Goal: Information Seeking & Learning: Learn about a topic

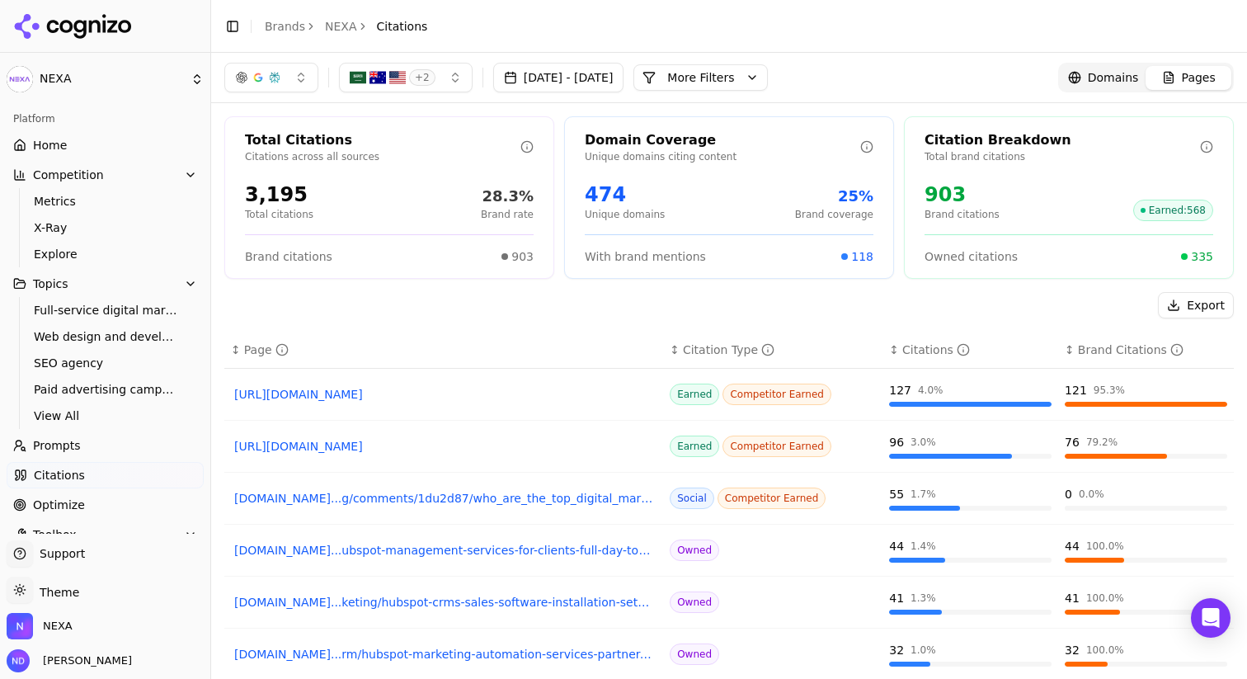
scroll to position [73, 0]
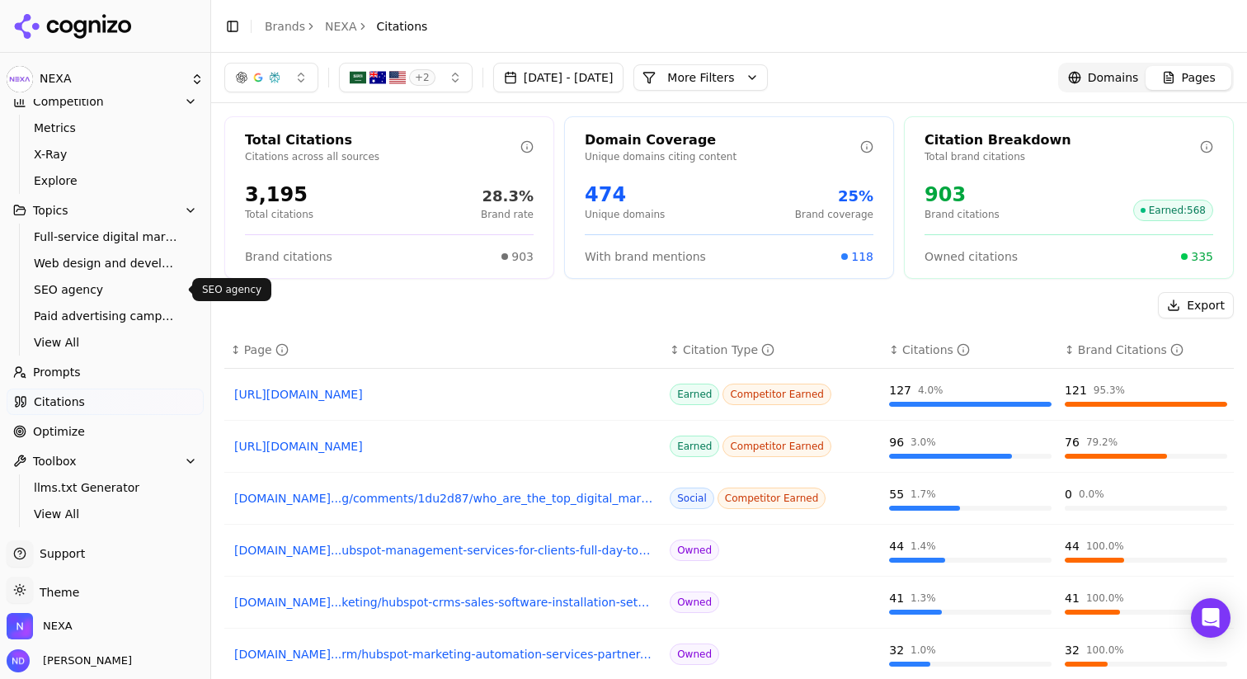
click at [68, 282] on span "SEO agency" at bounding box center [105, 289] width 143 height 16
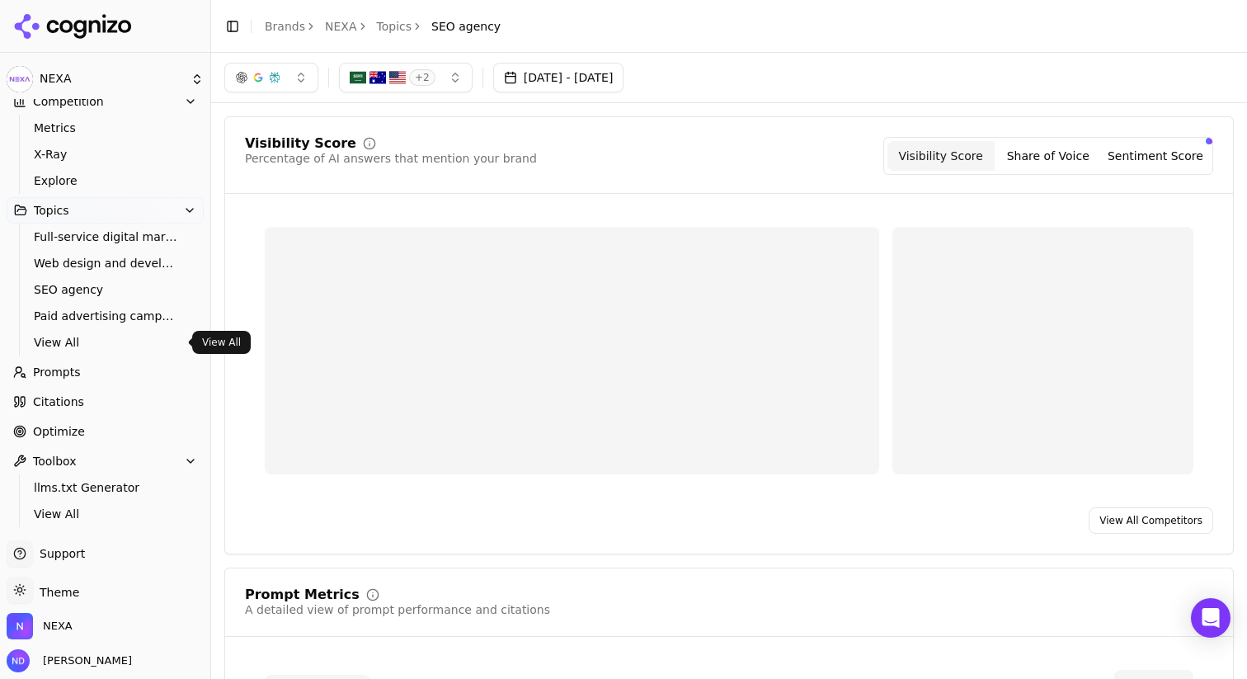
click at [65, 336] on span "View All" at bounding box center [105, 342] width 143 height 16
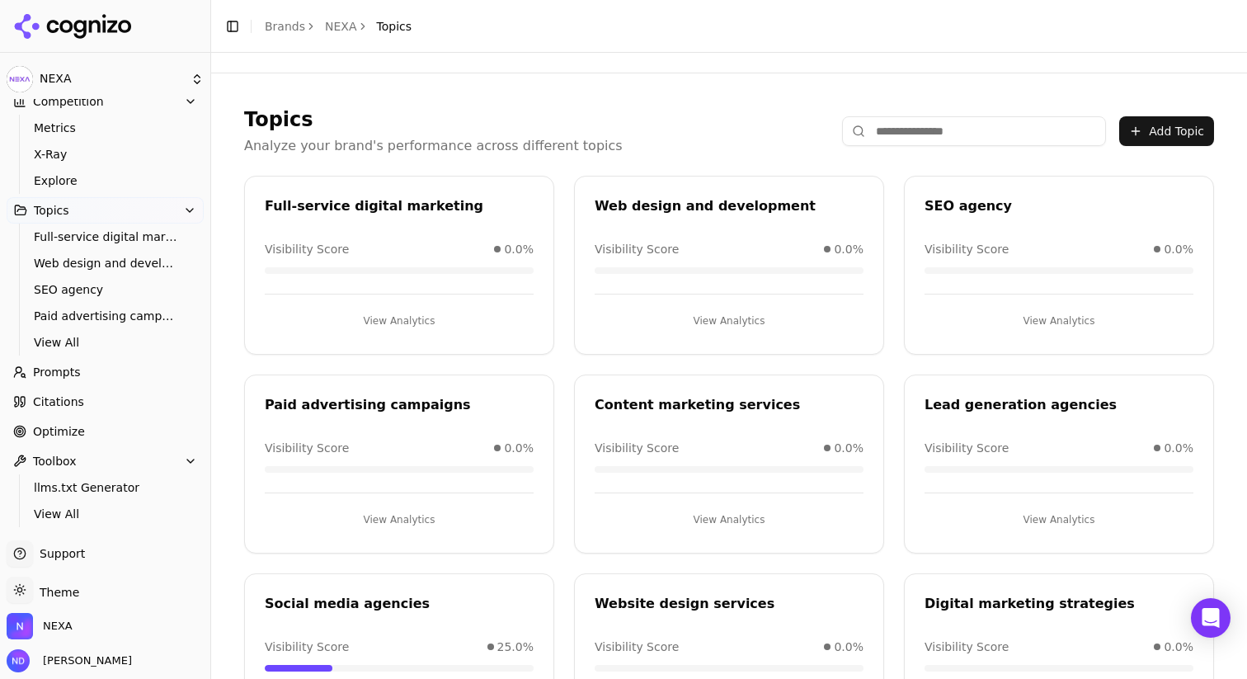
click at [106, 458] on button "Toolbox" at bounding box center [105, 461] width 197 height 26
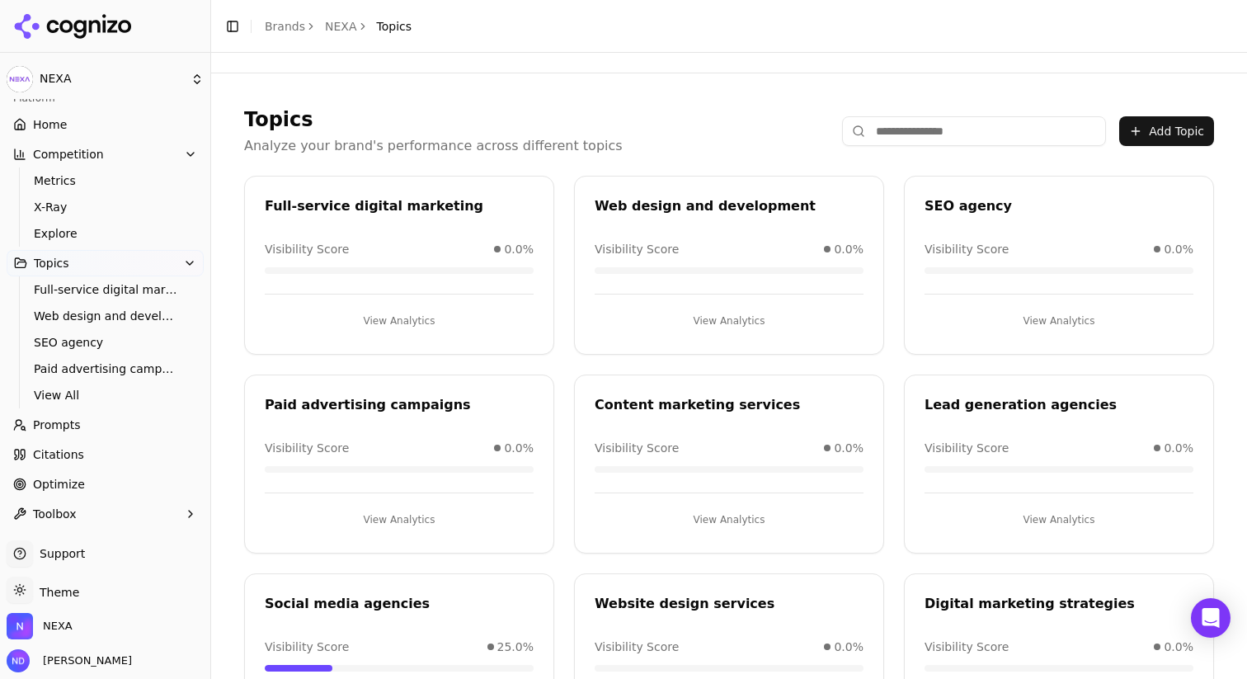
click at [75, 486] on span "Optimize" at bounding box center [59, 484] width 52 height 16
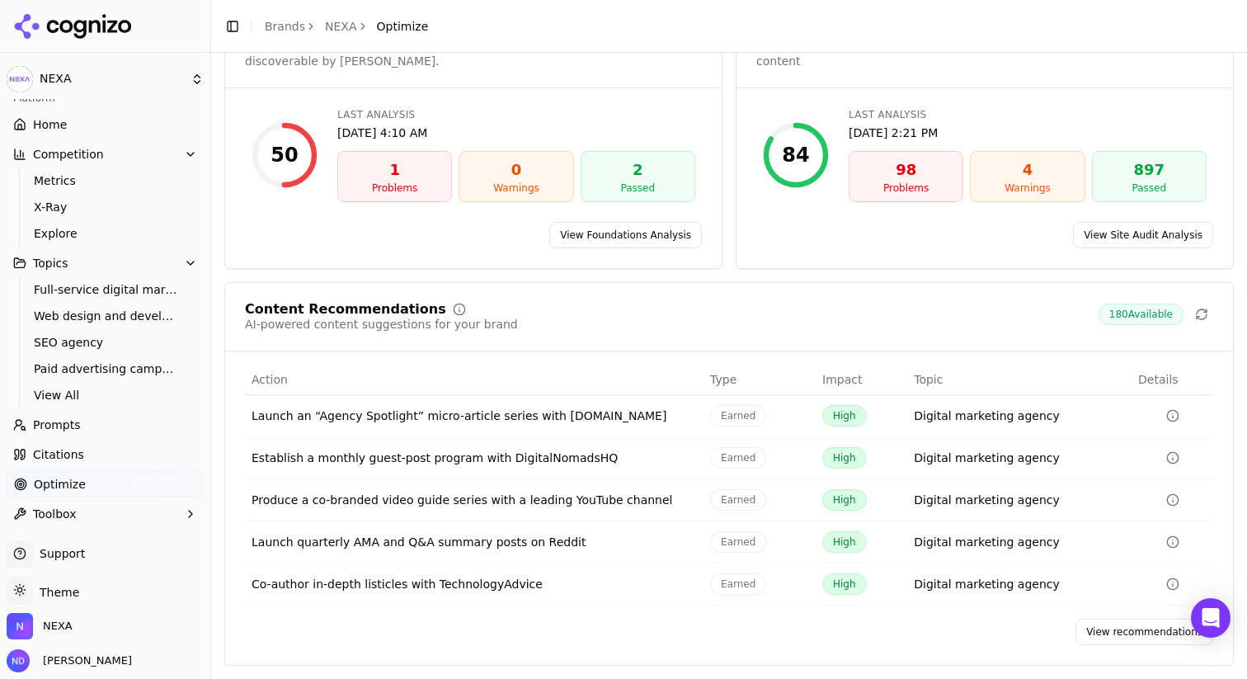
scroll to position [112, 0]
click at [181, 510] on button "Toolbox" at bounding box center [105, 514] width 197 height 26
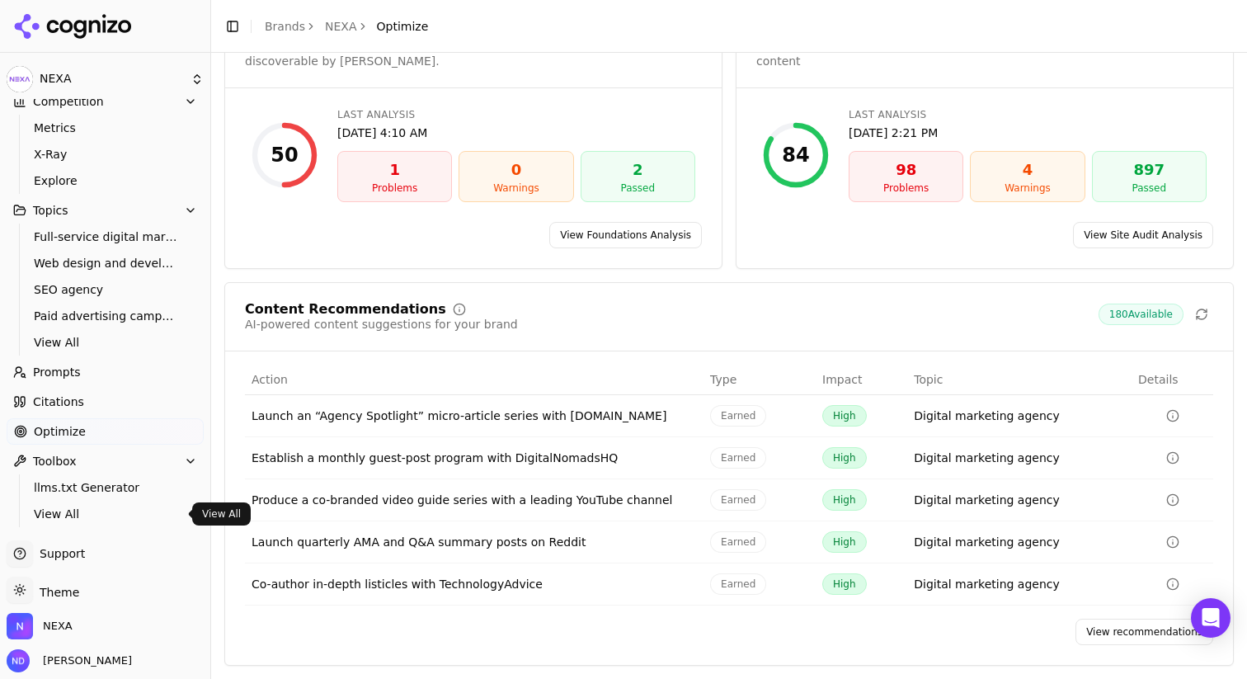
click at [82, 514] on span "View All" at bounding box center [105, 513] width 143 height 16
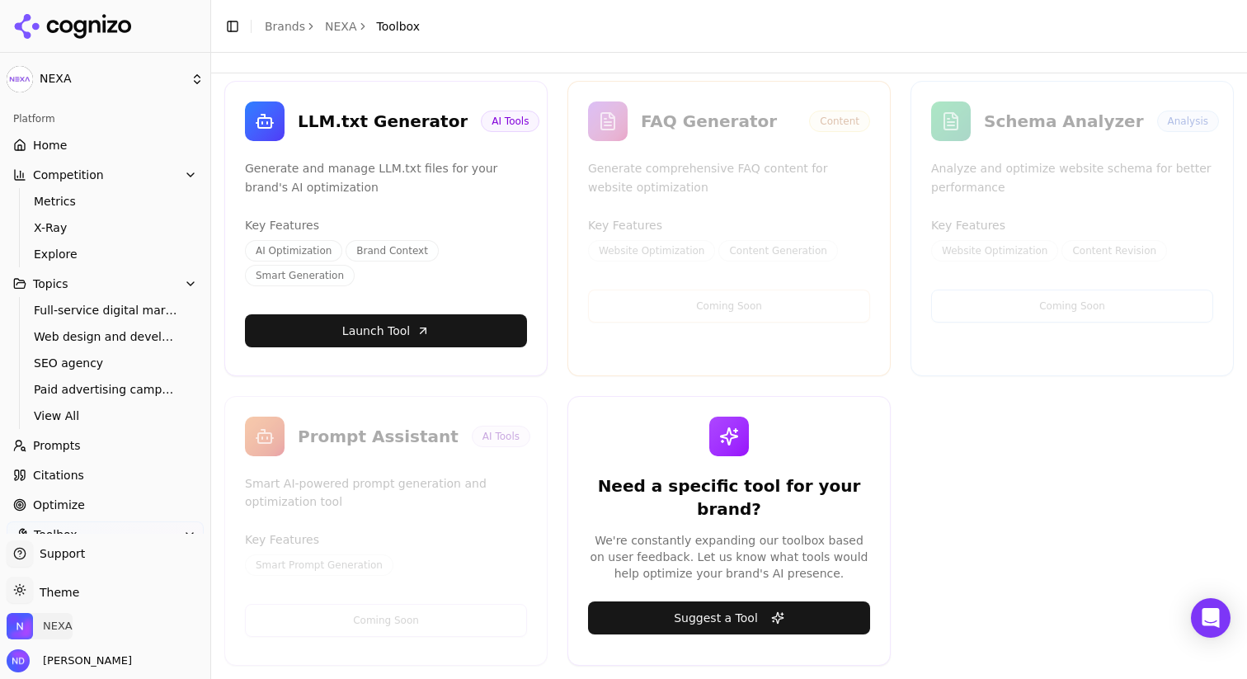
click at [49, 631] on span "NEXA" at bounding box center [58, 625] width 30 height 15
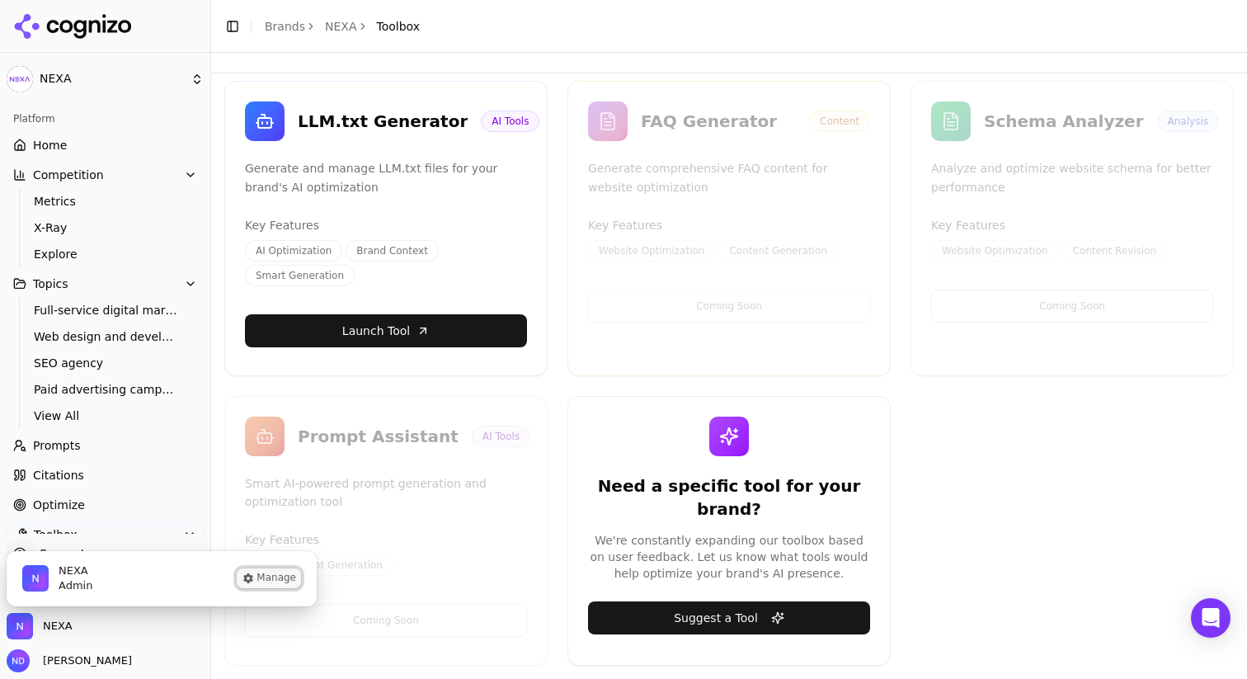
click at [280, 571] on button "Manage" at bounding box center [269, 578] width 64 height 20
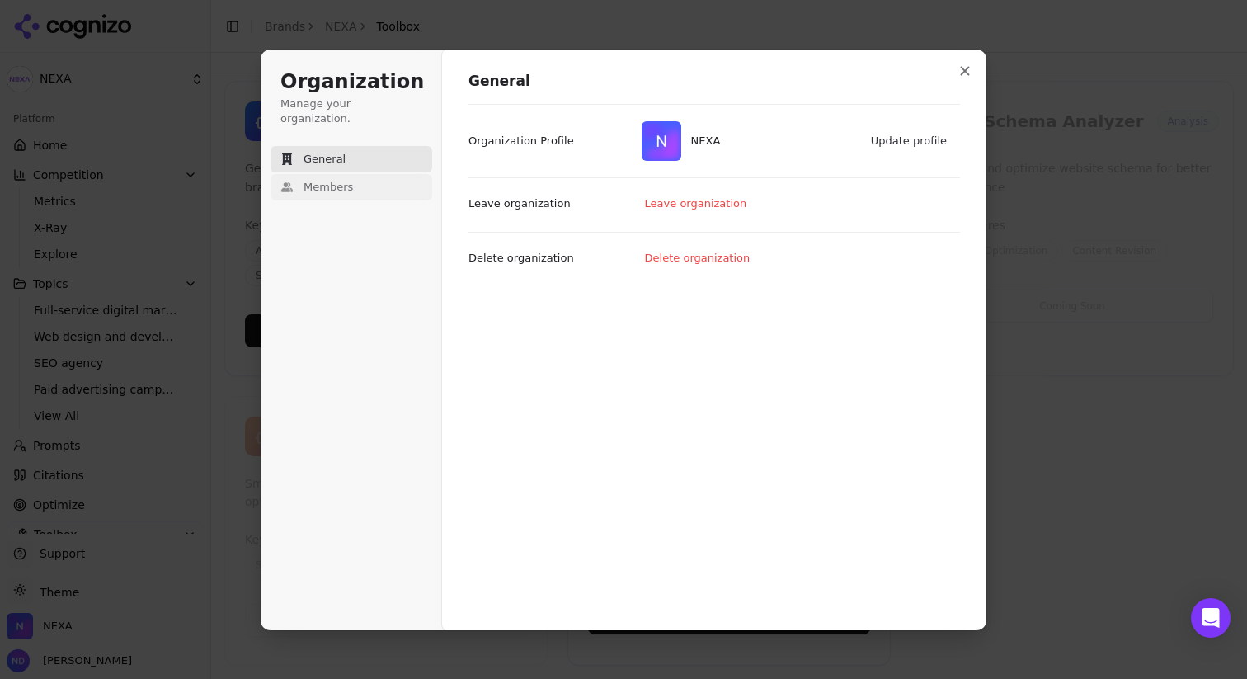
click at [348, 180] on span "Members" at bounding box center [327, 187] width 49 height 15
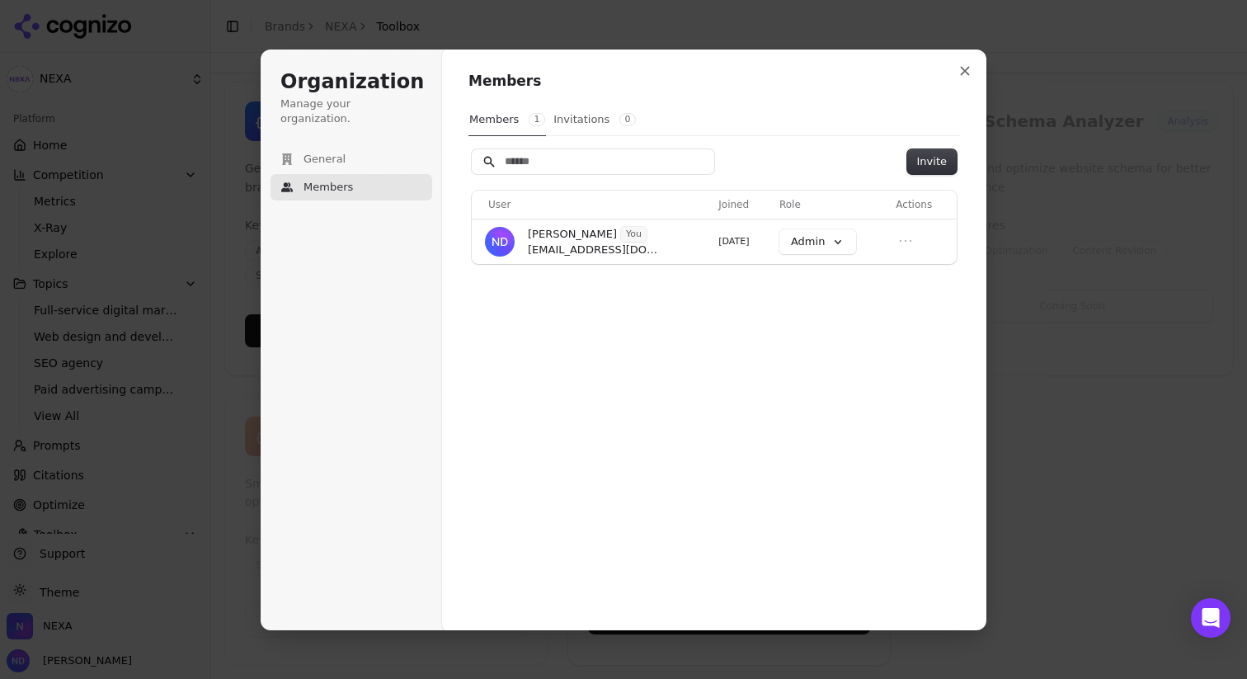
click at [562, 122] on button "Invitations 0" at bounding box center [594, 119] width 84 height 31
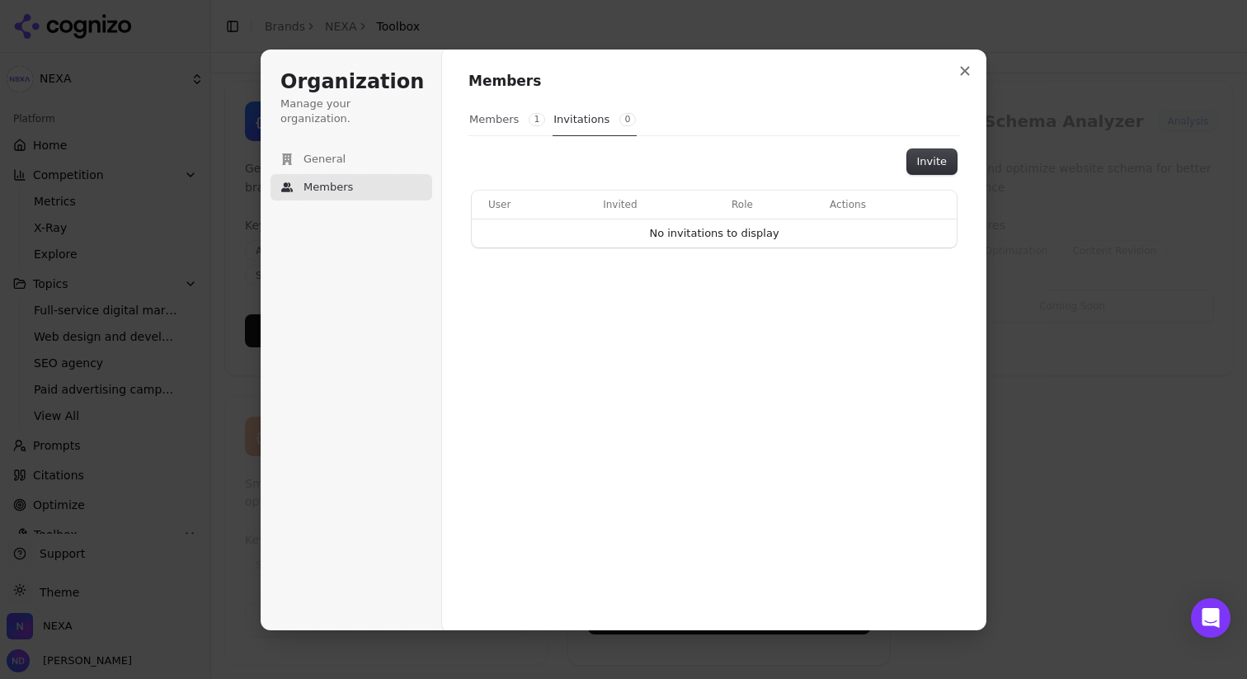
click at [481, 122] on button "Members 1" at bounding box center [507, 119] width 78 height 31
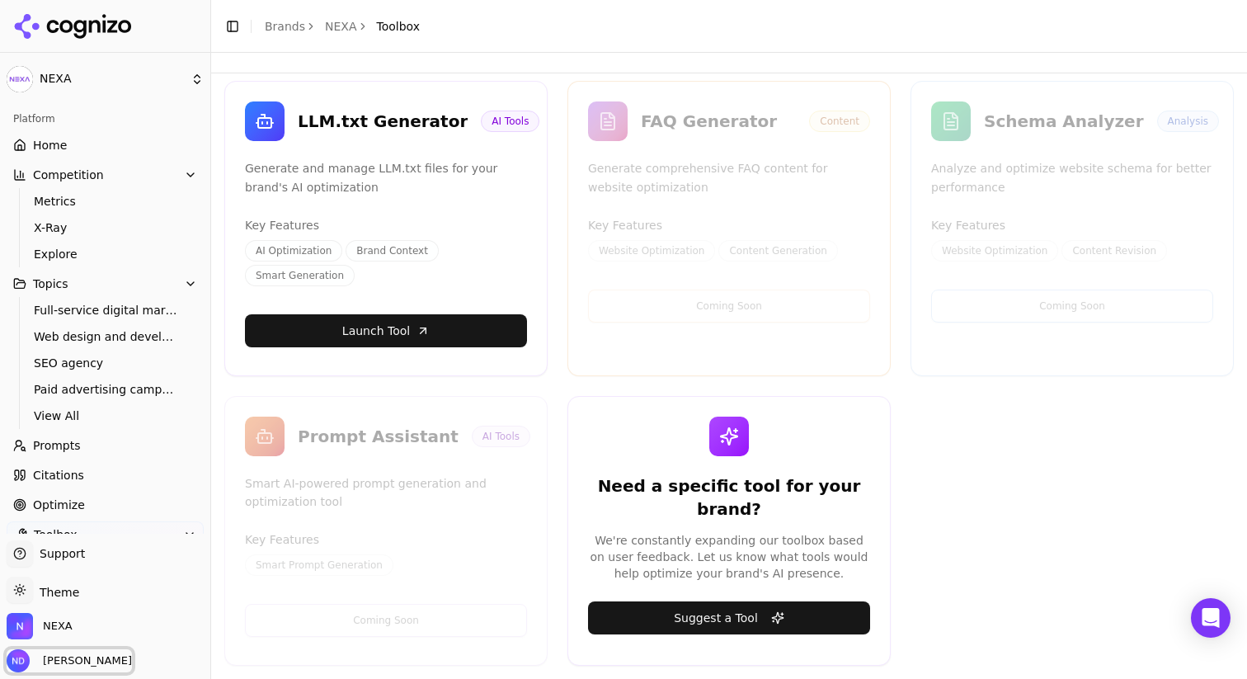
click at [60, 653] on span "Nikhil Das" at bounding box center [84, 660] width 96 height 15
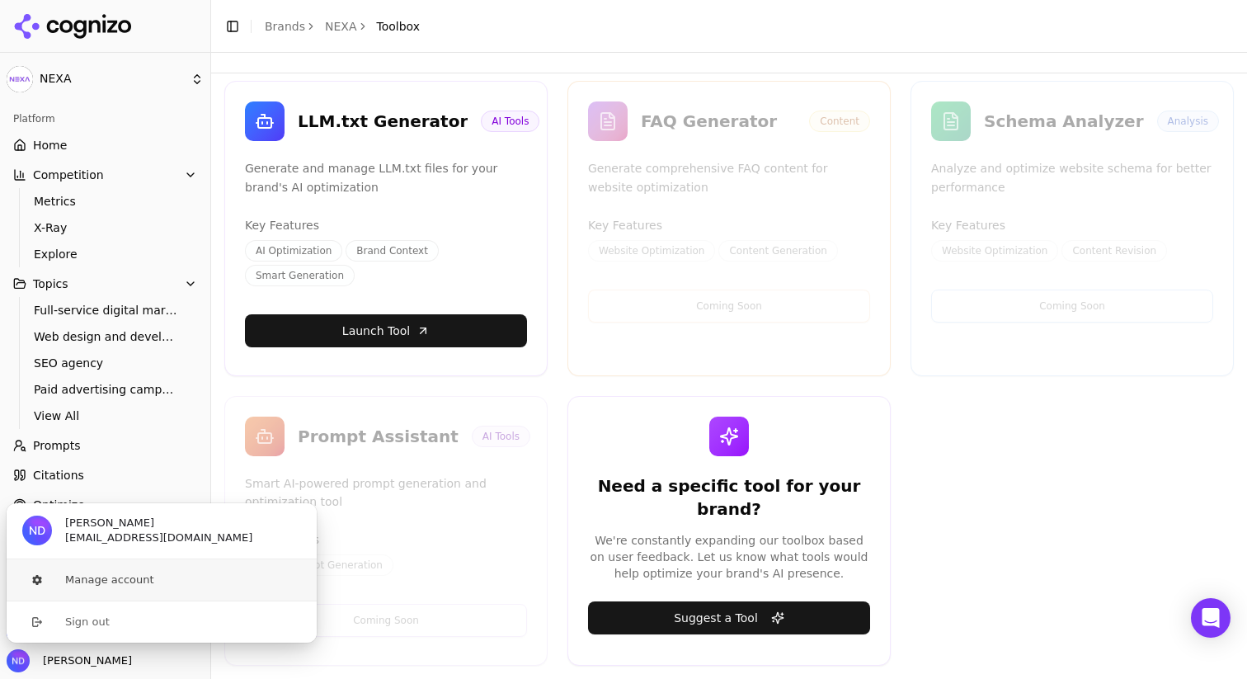
click at [155, 573] on button "Manage account" at bounding box center [162, 579] width 312 height 41
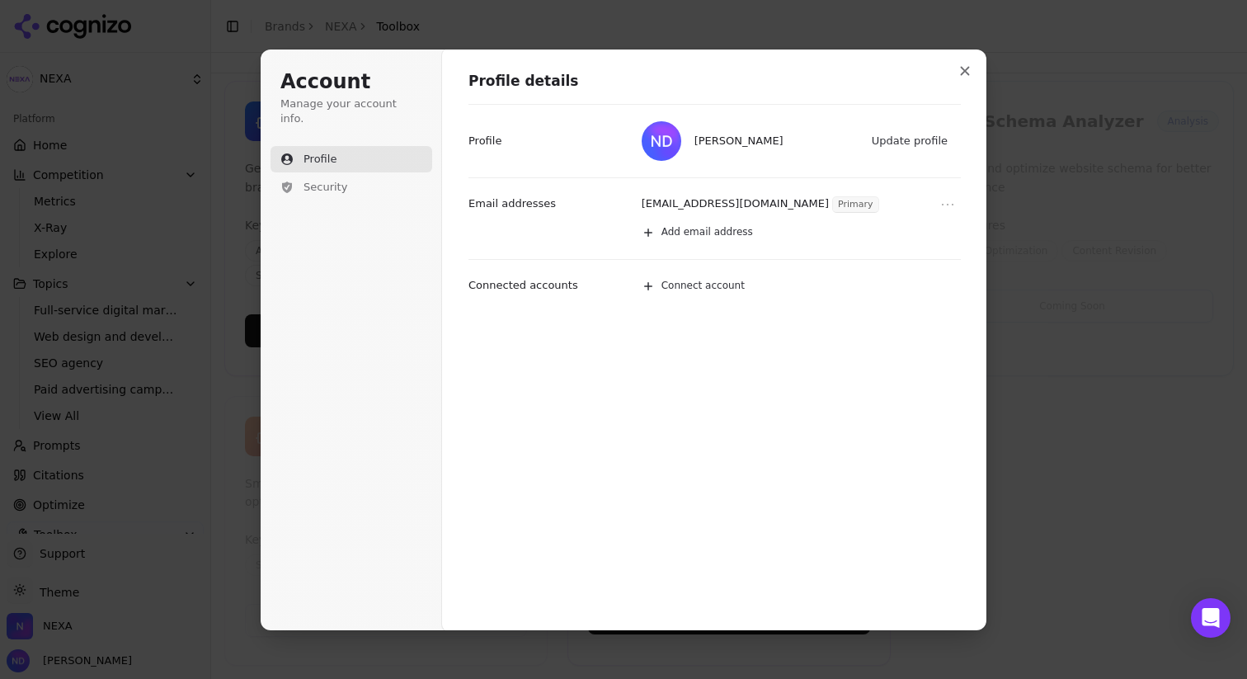
click at [982, 71] on div "Profile details Nikhil Das Update profile Profile nikhil@digitalnexa.com Primar…" at bounding box center [714, 340] width 545 height 582
click at [970, 71] on button "Close modal" at bounding box center [965, 71] width 30 height 30
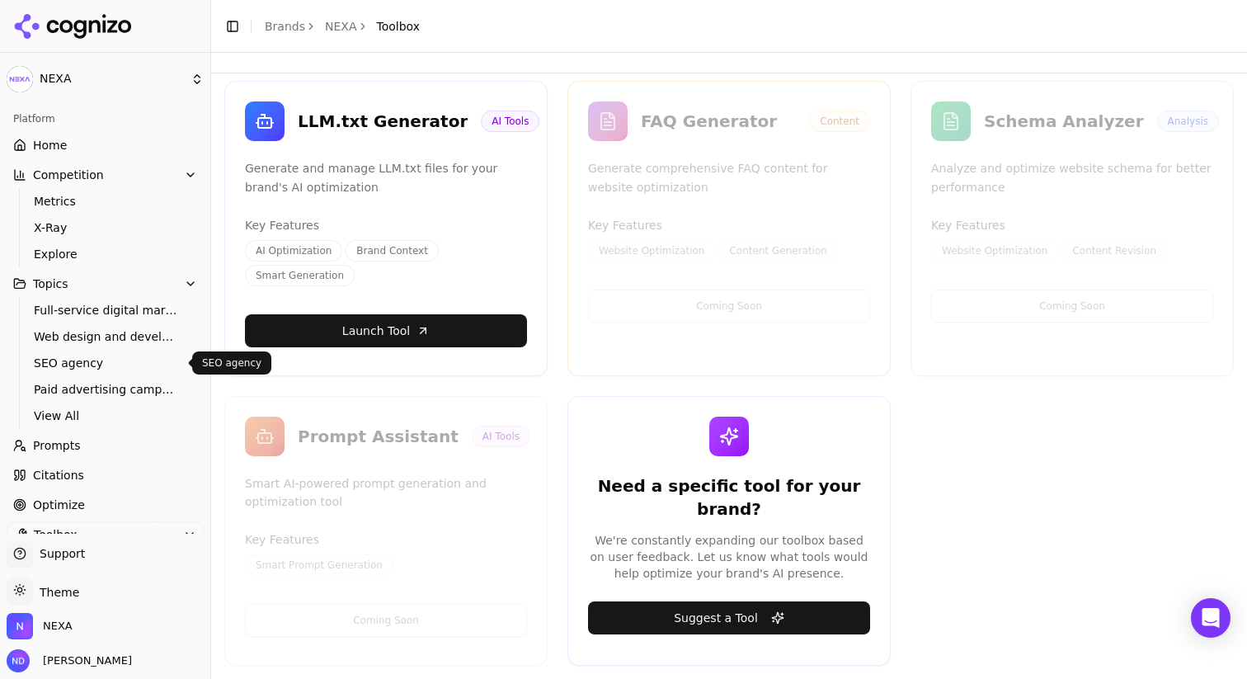
click at [66, 359] on span "SEO agency" at bounding box center [105, 363] width 143 height 16
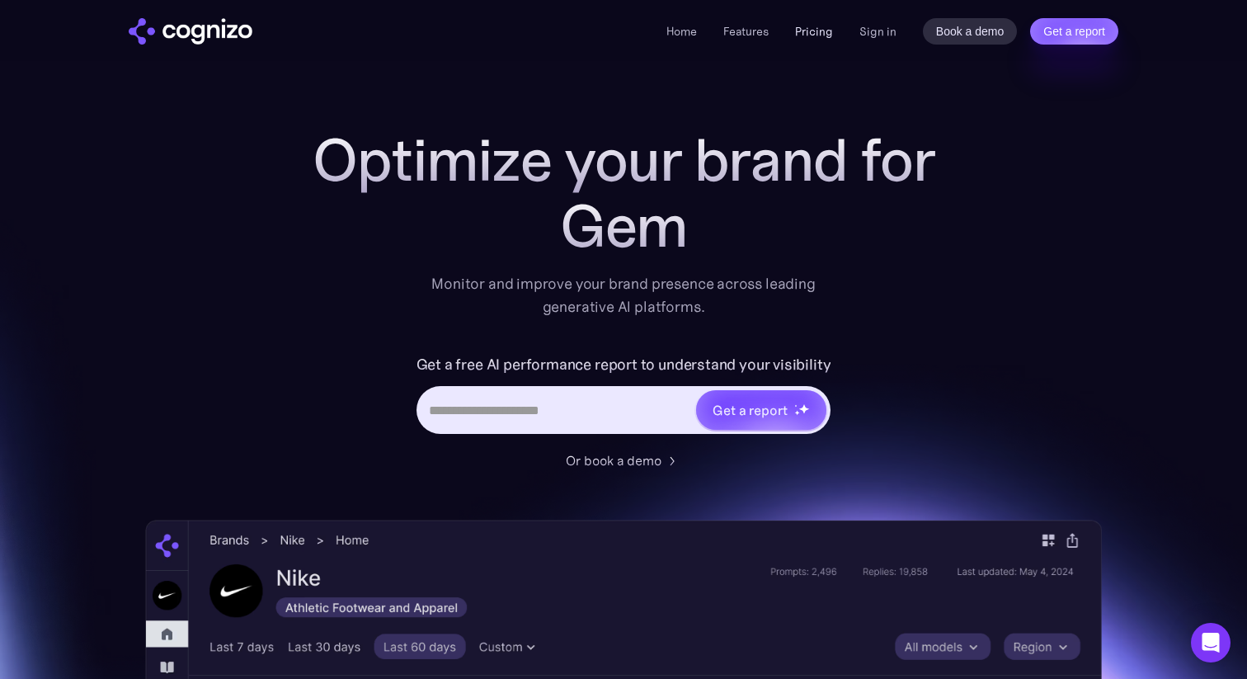
click at [808, 31] on link "Pricing" at bounding box center [814, 31] width 38 height 15
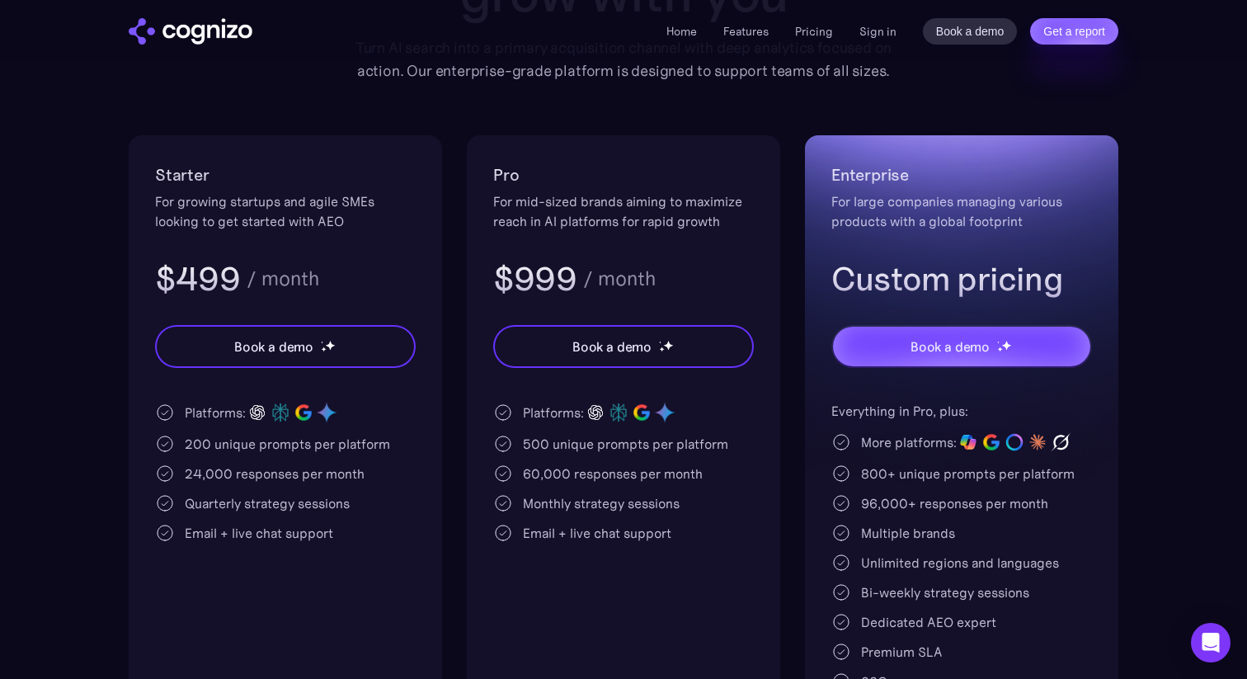
scroll to position [256, 0]
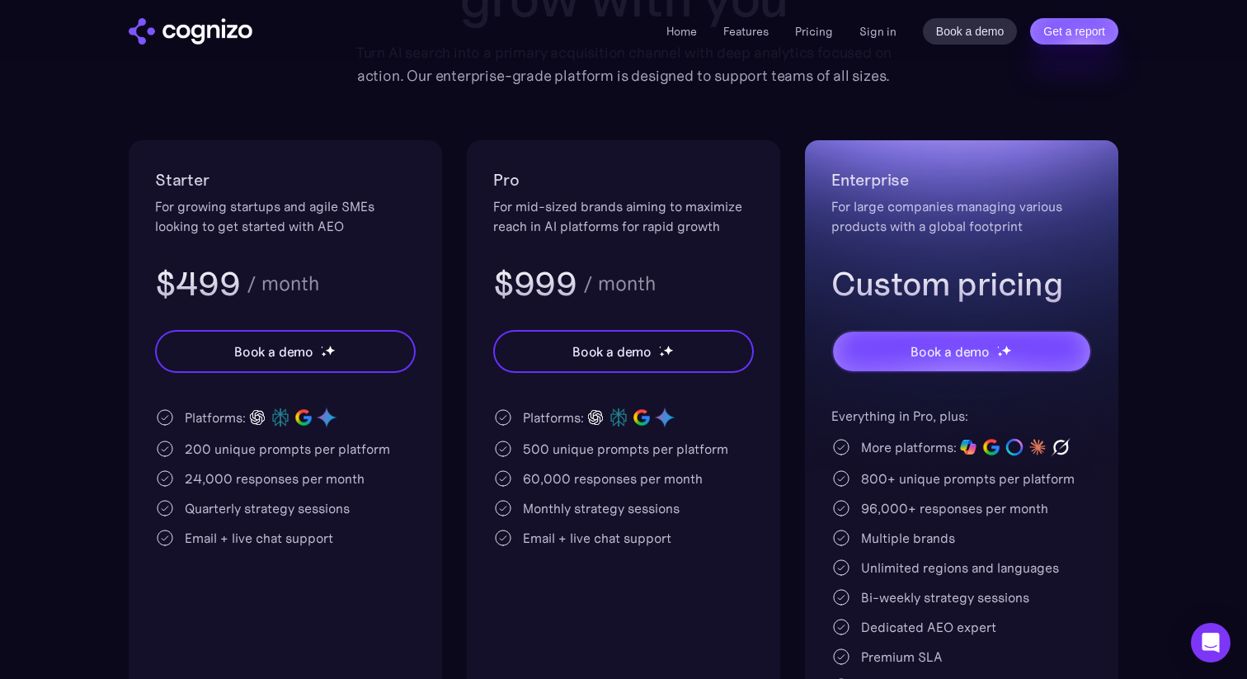
click at [300, 447] on div "200 unique prompts per platform" at bounding box center [287, 449] width 205 height 20
click at [300, 442] on div "200 unique prompts per platform" at bounding box center [287, 449] width 205 height 20
click at [284, 449] on div "200 unique prompts per platform" at bounding box center [287, 449] width 205 height 20
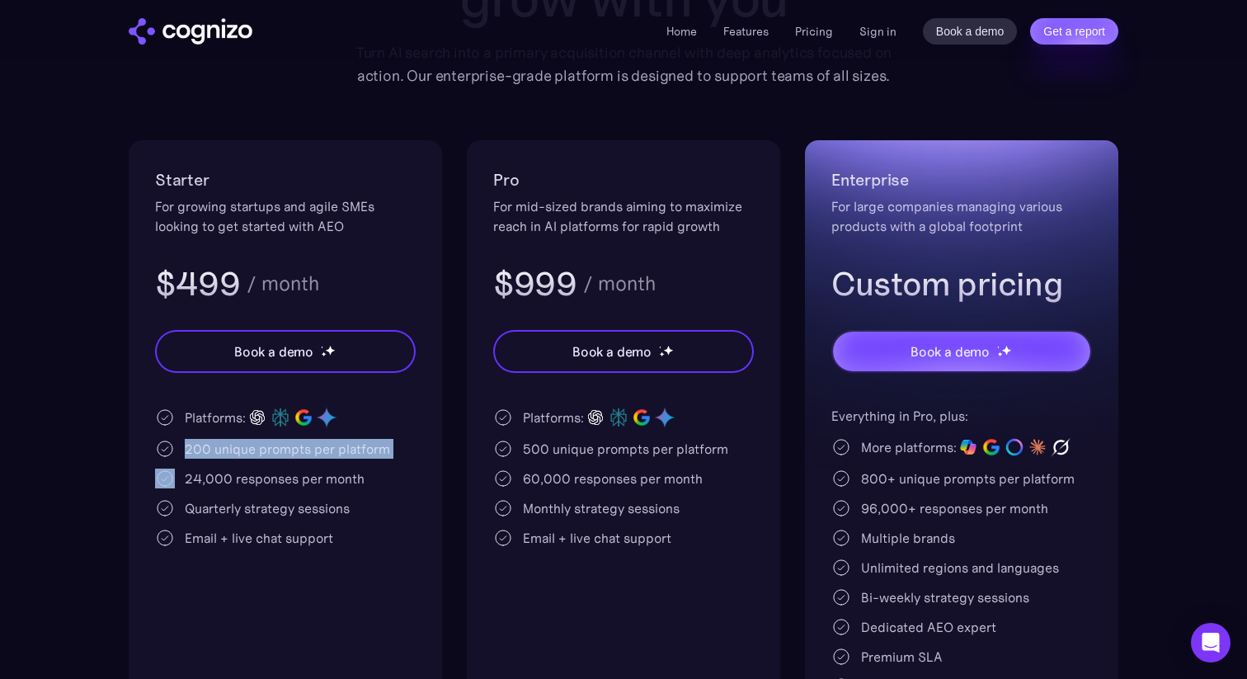
click at [284, 449] on div "200 unique prompts per platform" at bounding box center [287, 449] width 205 height 20
click at [269, 478] on div "24,000 responses per month" at bounding box center [275, 478] width 180 height 20
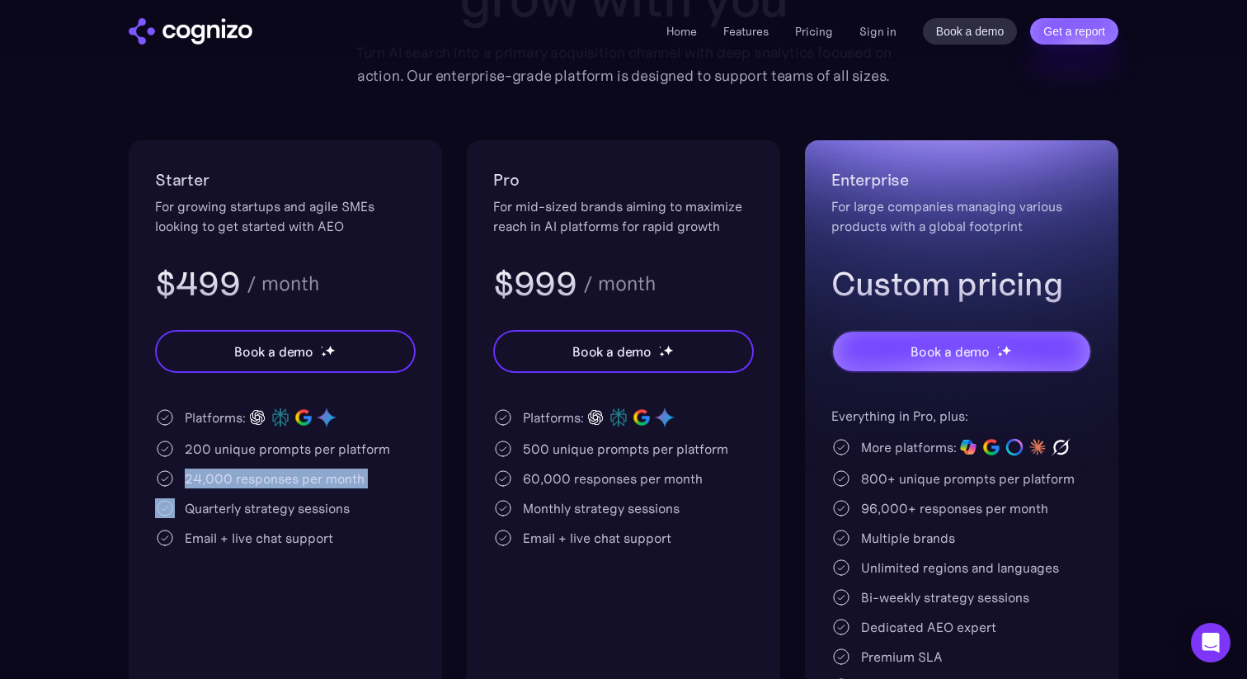
click at [269, 478] on div "24,000 responses per month" at bounding box center [275, 478] width 180 height 20
click at [277, 507] on div "Quarterly strategy sessions" at bounding box center [267, 508] width 165 height 20
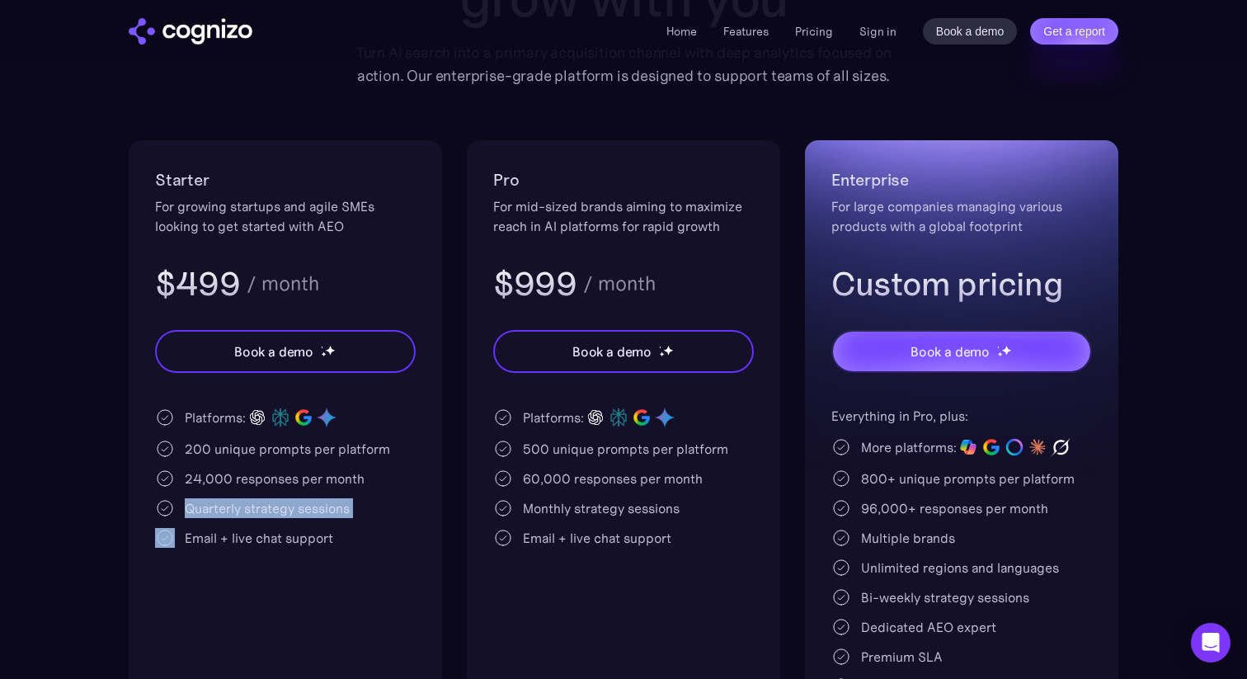
click at [277, 507] on div "Quarterly strategy sessions" at bounding box center [267, 508] width 165 height 20
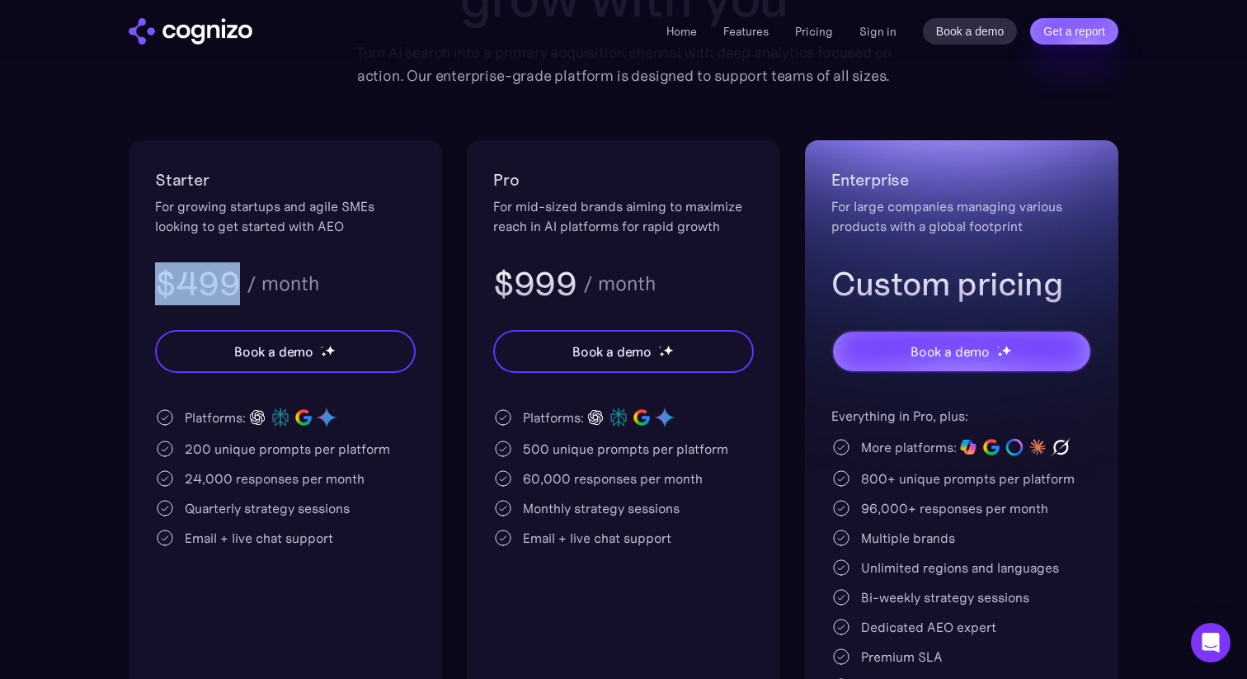
drag, startPoint x: 155, startPoint y: 285, endPoint x: 235, endPoint y: 284, distance: 80.0
click at [235, 284] on h3 "$499" at bounding box center [197, 283] width 85 height 43
copy h3 "$499"
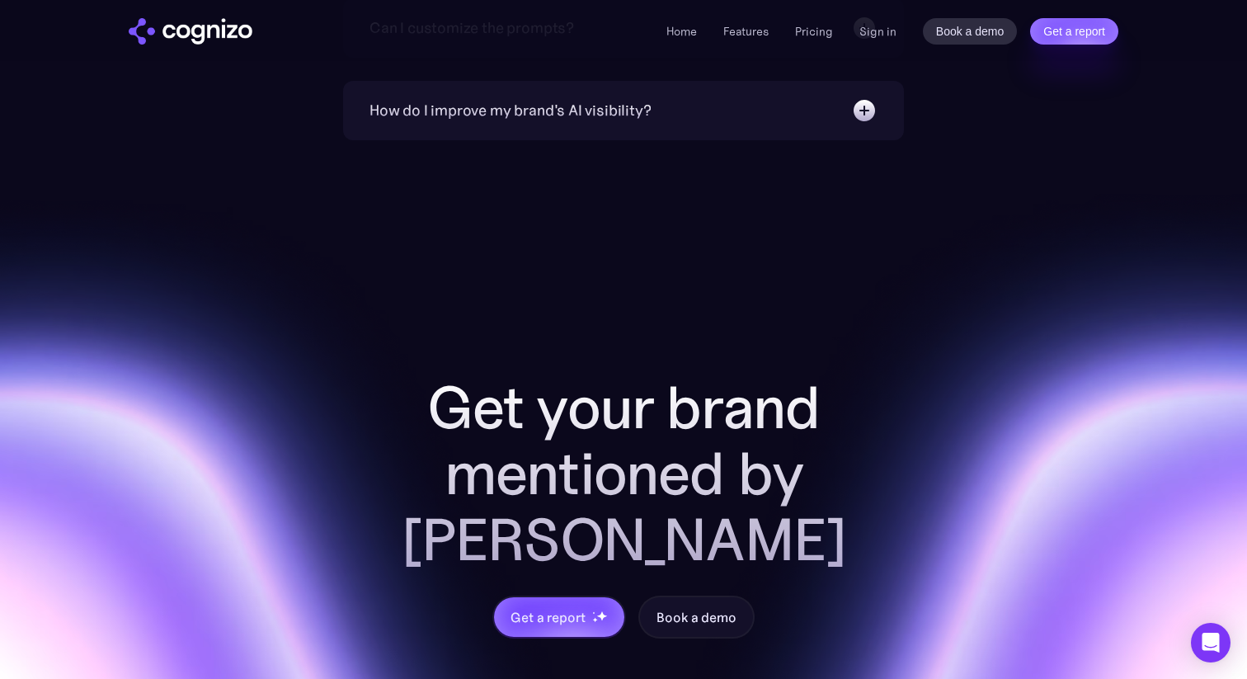
scroll to position [4684, 0]
